Goal: Task Accomplishment & Management: Manage account settings

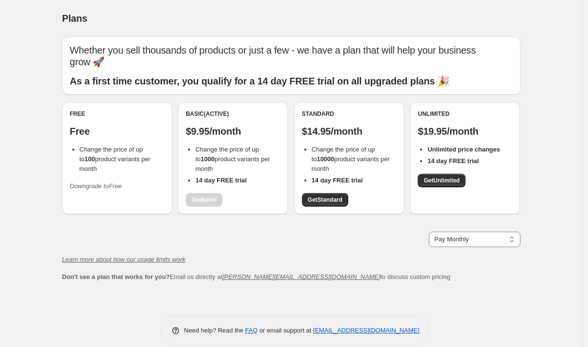
click at [121, 182] on icon "Downgrade to Free" at bounding box center [96, 185] width 52 height 7
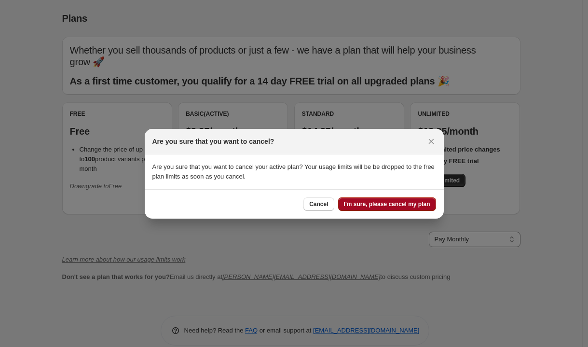
click at [385, 208] on span "I'm sure, please cancel my plan" at bounding box center [387, 204] width 86 height 8
